Goal: Information Seeking & Learning: Learn about a topic

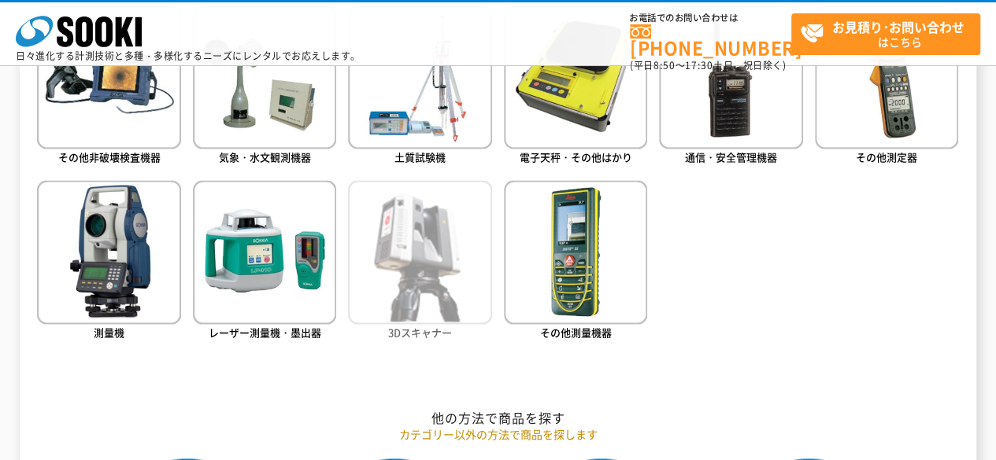
scroll to position [913, 0]
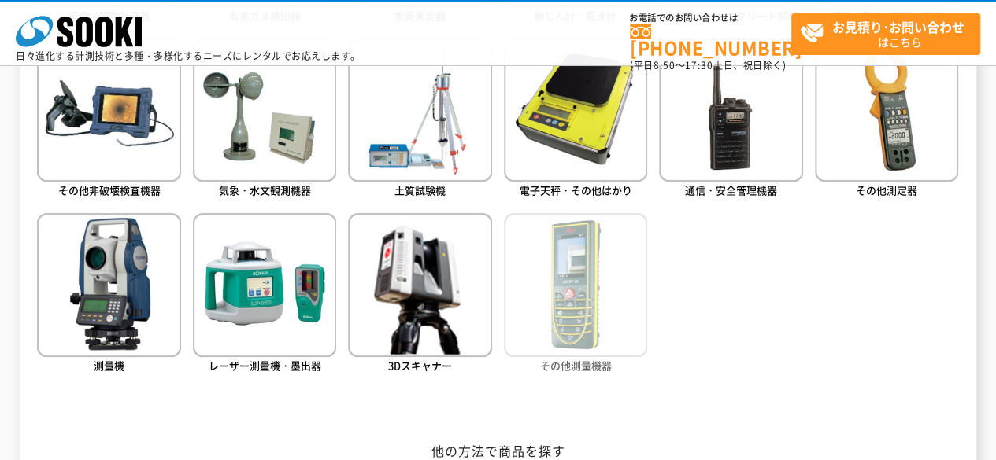
click at [591, 296] on img at bounding box center [575, 284] width 143 height 143
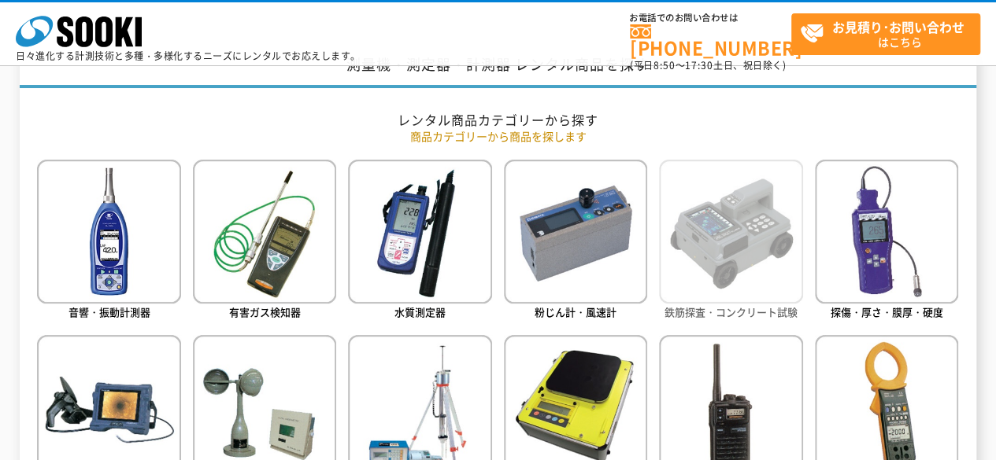
scroll to position [593, 0]
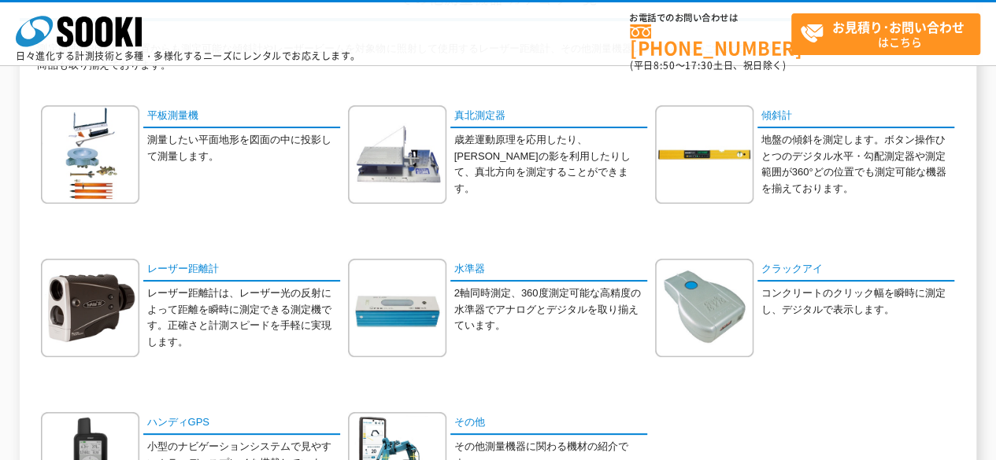
scroll to position [315, 0]
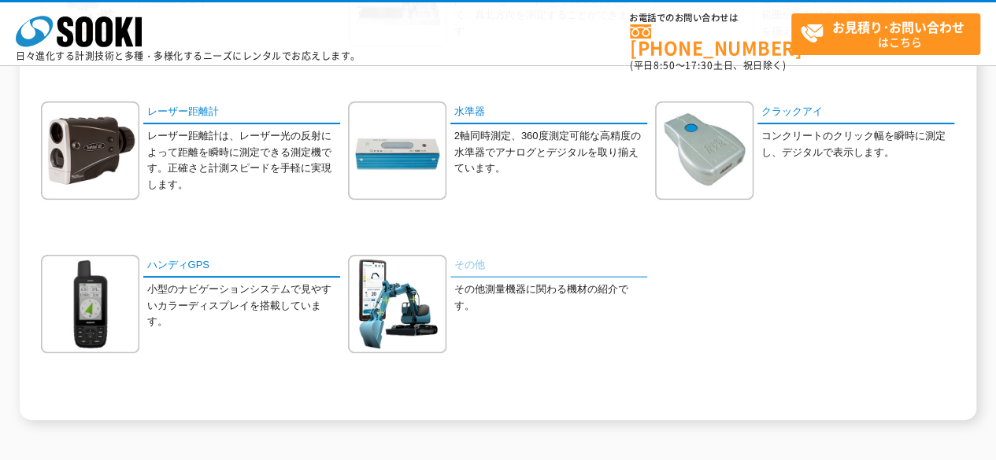
click at [468, 263] on link "その他" at bounding box center [548, 266] width 197 height 23
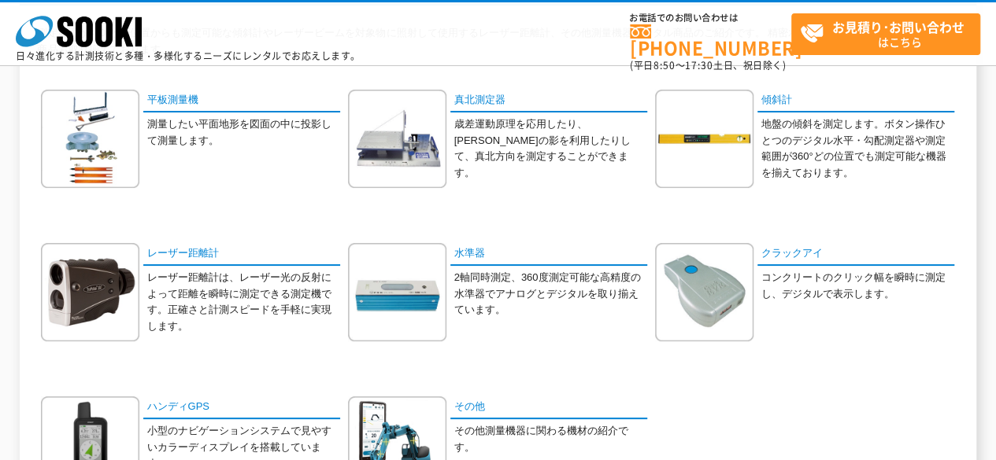
scroll to position [79, 0]
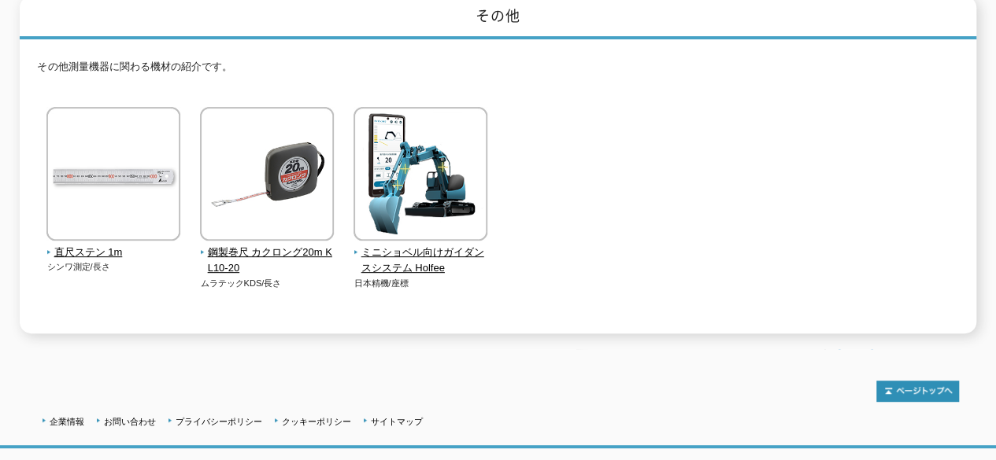
scroll to position [236, 0]
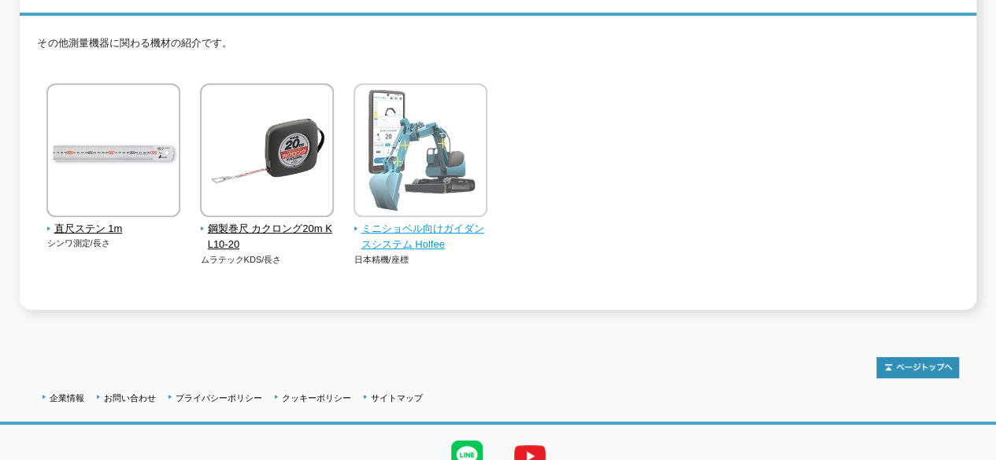
click at [401, 221] on span "ミニショベル向けガイダンスシステム Holfee" at bounding box center [420, 237] width 135 height 33
